Goal: Find specific page/section: Find specific page/section

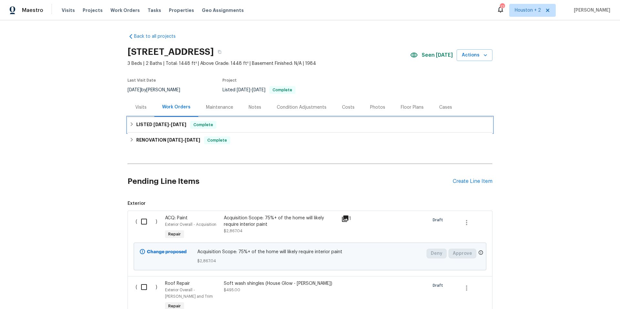
click at [157, 125] on span "4/27/25" at bounding box center [160, 124] width 15 height 5
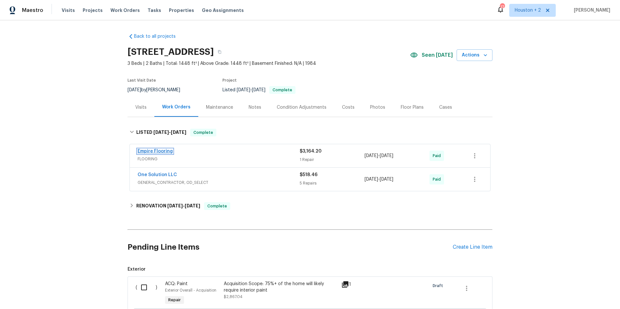
click at [158, 150] on link "Empire Flooring" at bounding box center [154, 151] width 35 height 5
